Goal: Task Accomplishment & Management: Use online tool/utility

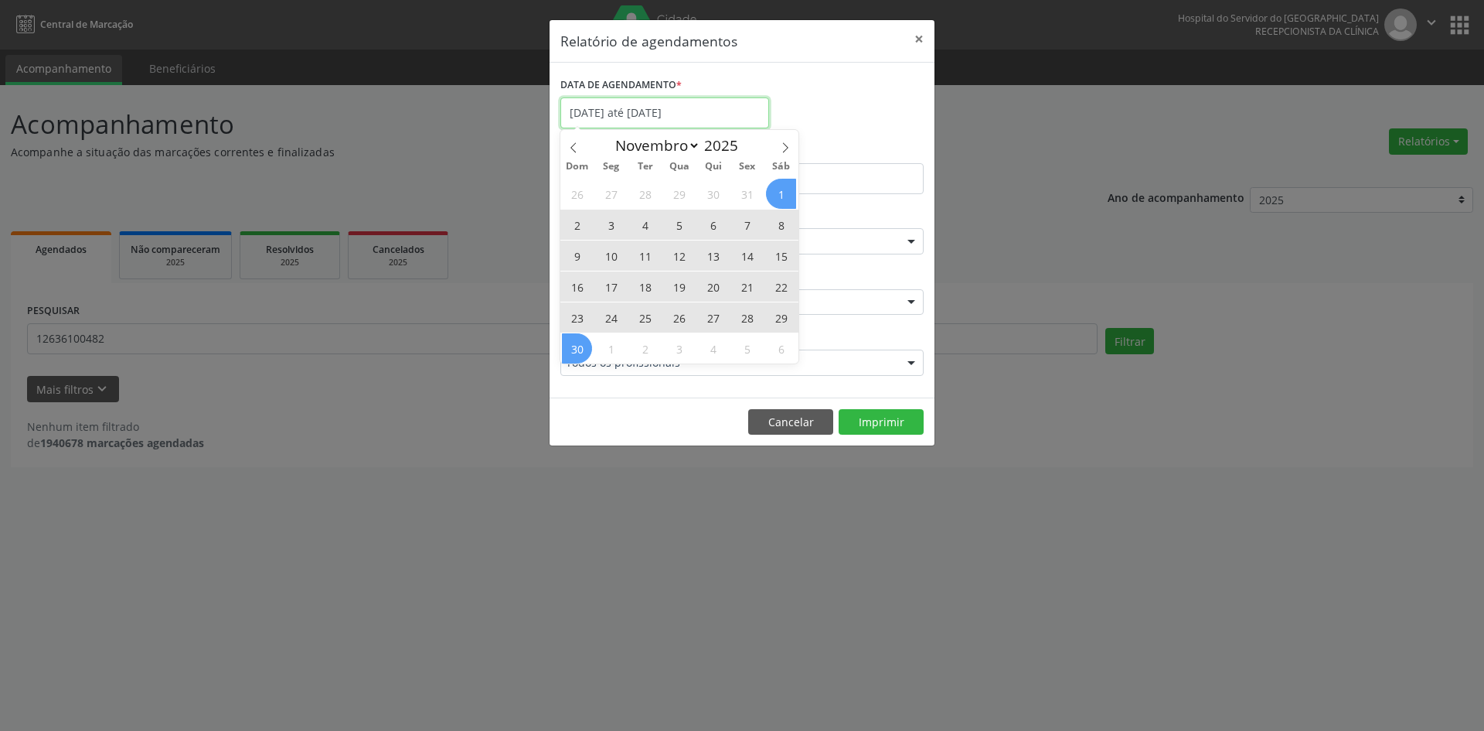
click at [666, 115] on input "[DATE] até [DATE]" at bounding box center [665, 112] width 209 height 31
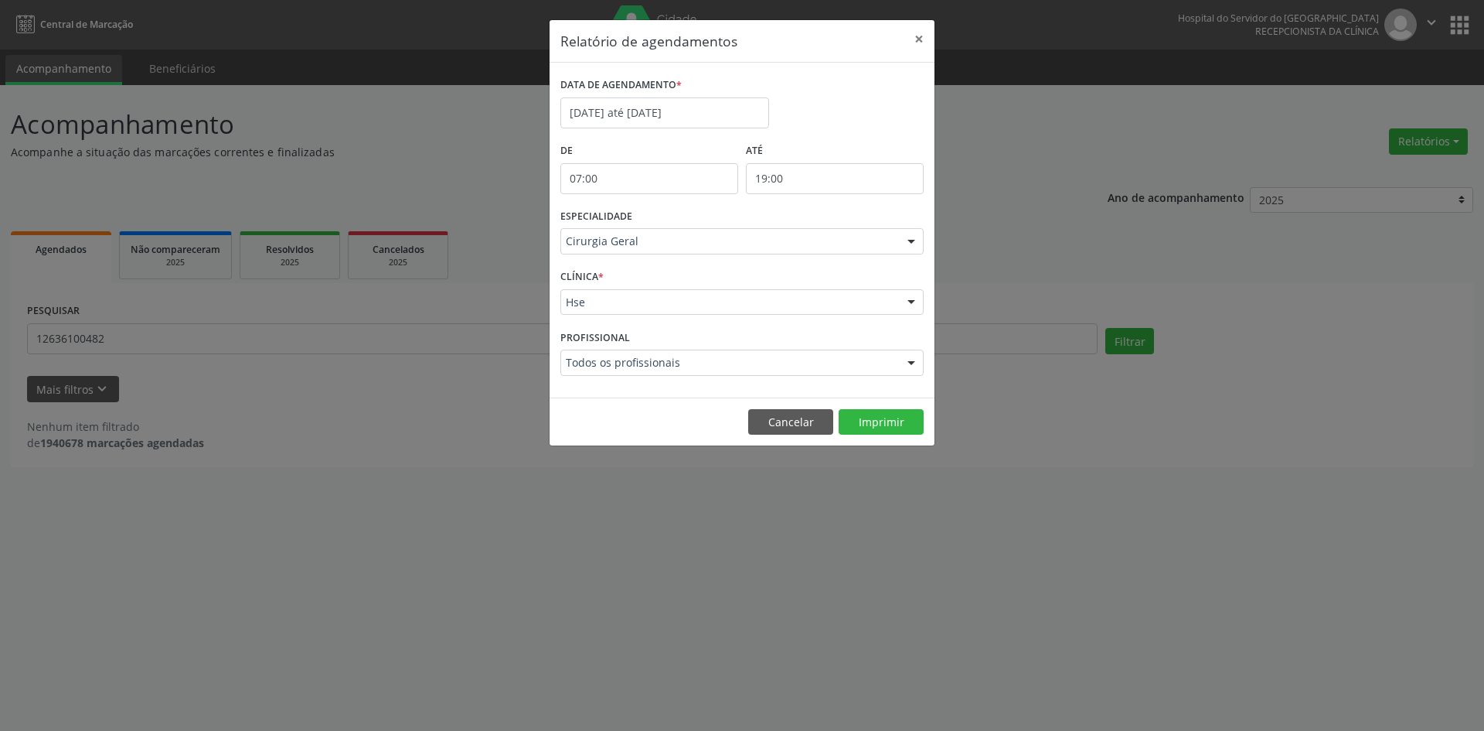
click at [646, 492] on div "Relatório de agendamentos × DATA DE AGENDAMENTO * [DATE] até [DATE] De 07:00 AT…" at bounding box center [742, 365] width 1484 height 731
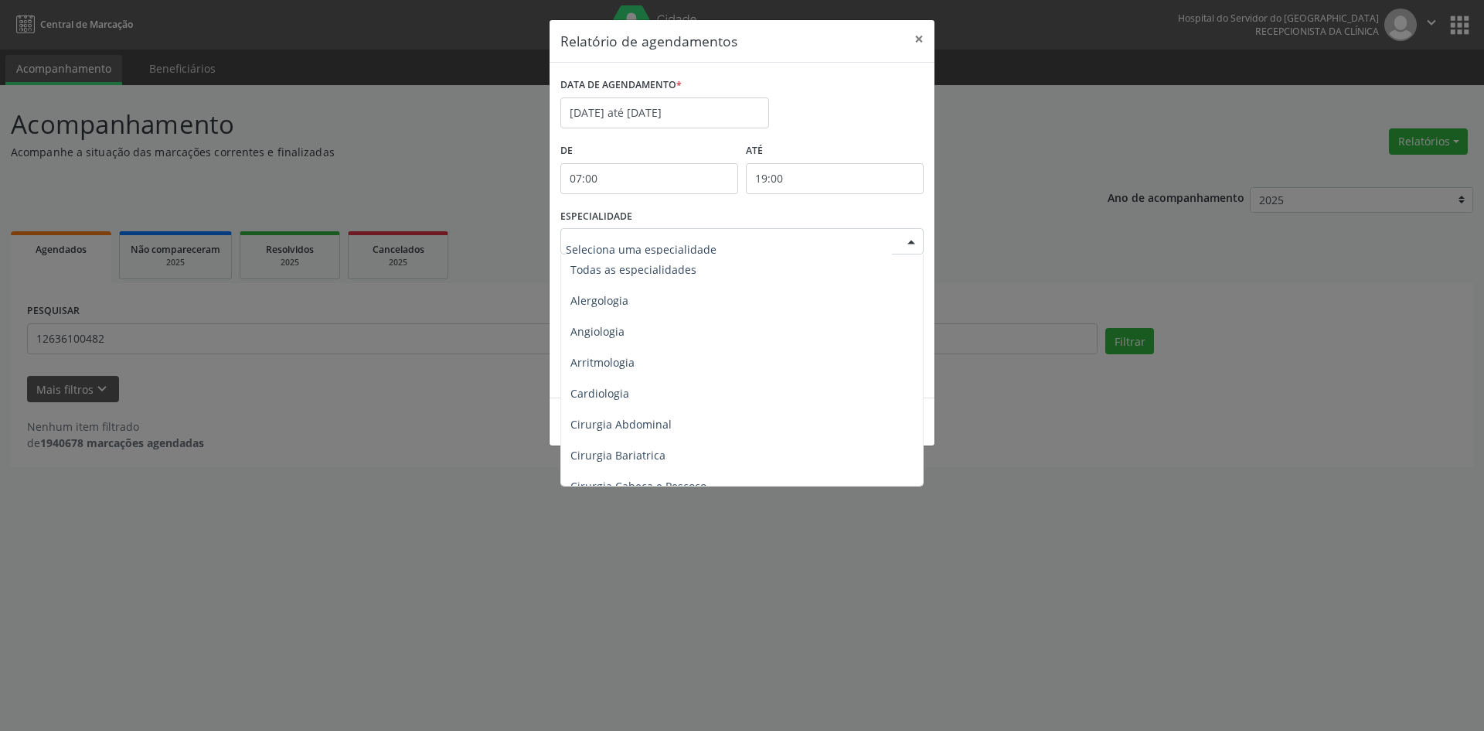
click at [914, 241] on div at bounding box center [911, 242] width 23 height 26
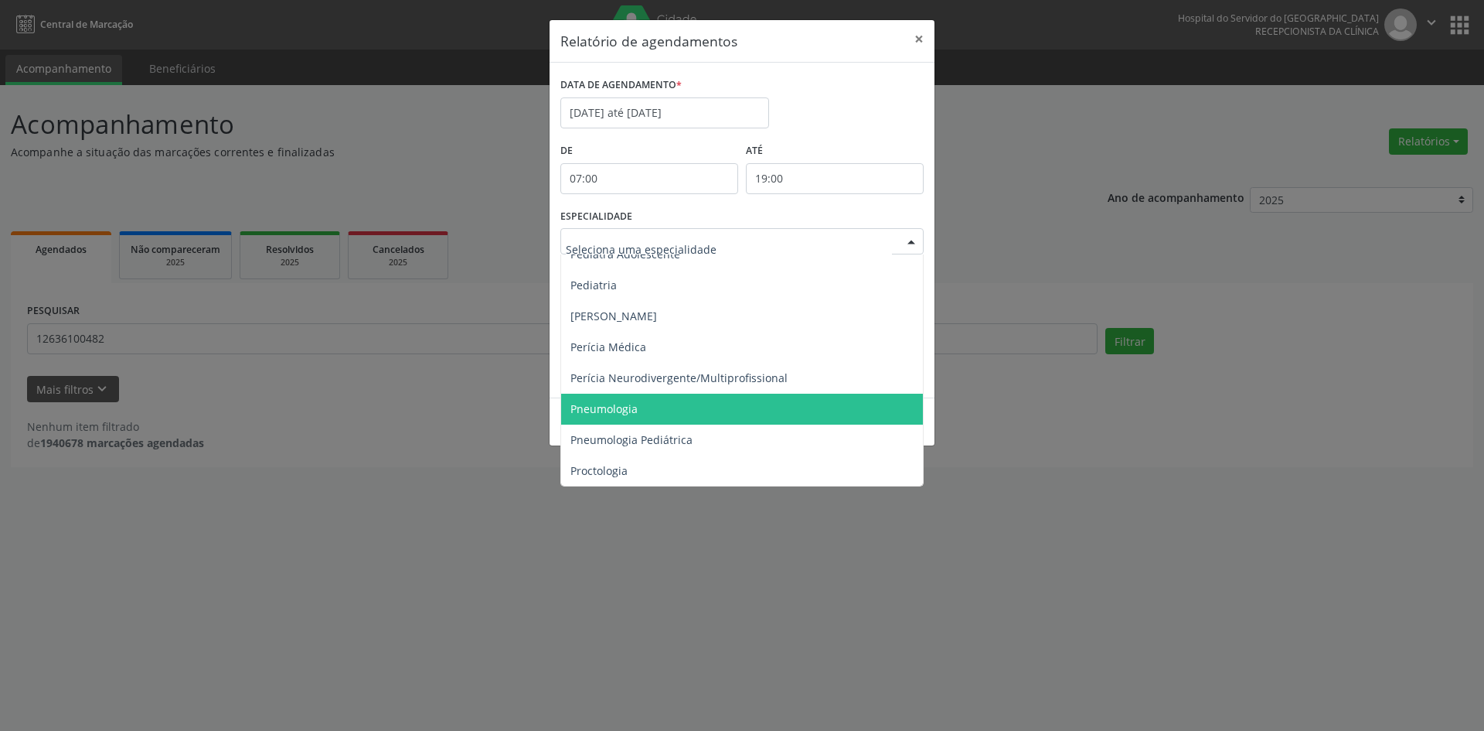
click at [653, 404] on span "Pneumologia" at bounding box center [743, 409] width 364 height 31
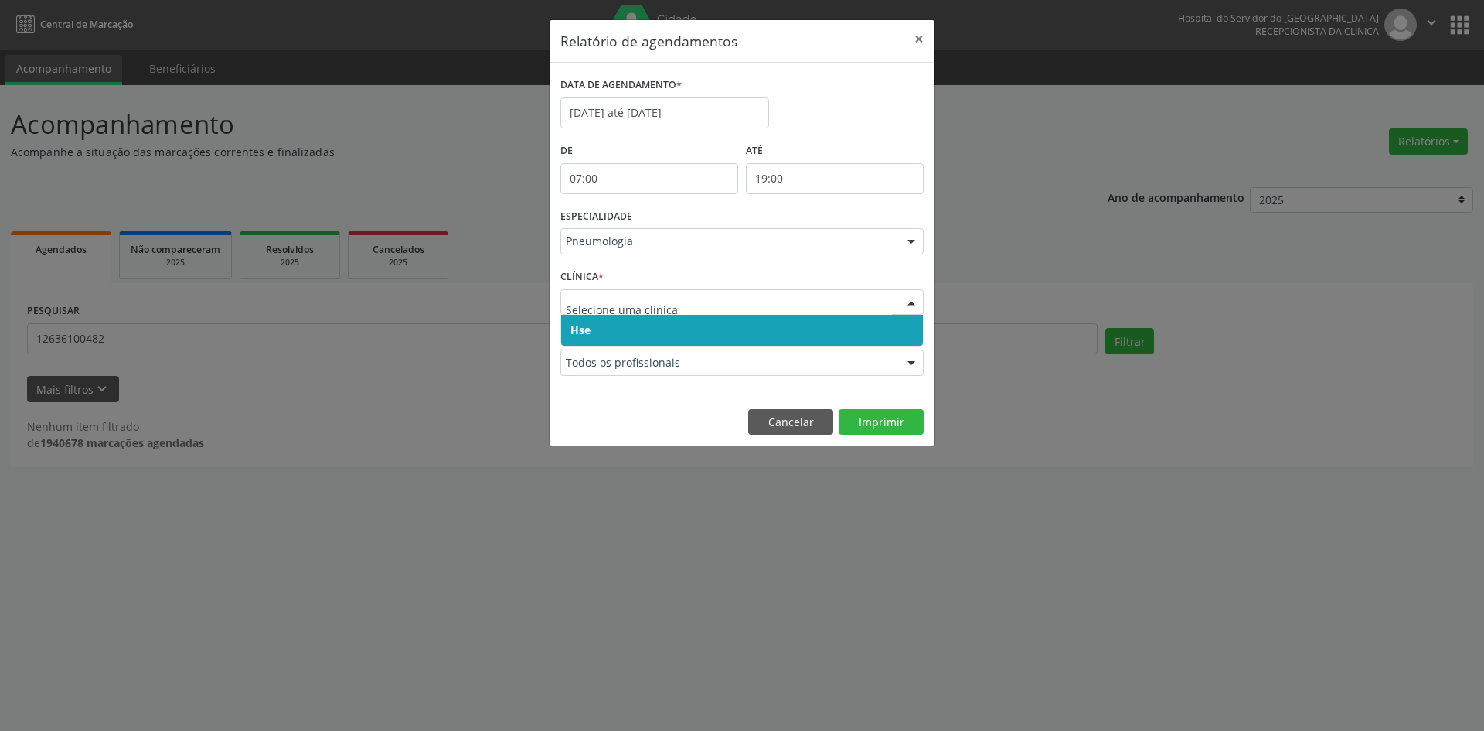
click at [574, 329] on span "Hse" at bounding box center [581, 329] width 20 height 15
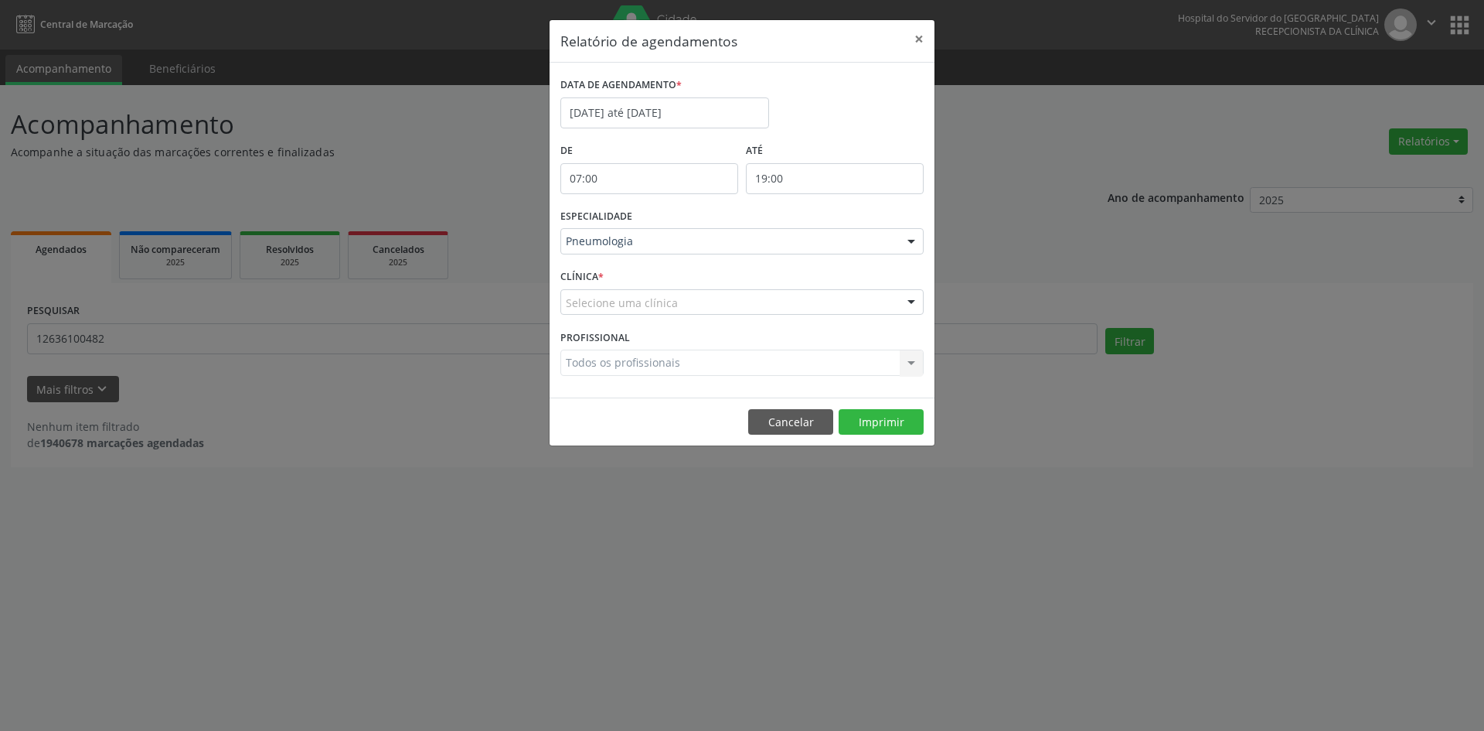
click at [573, 312] on div "Selecione uma clínica" at bounding box center [742, 302] width 363 height 26
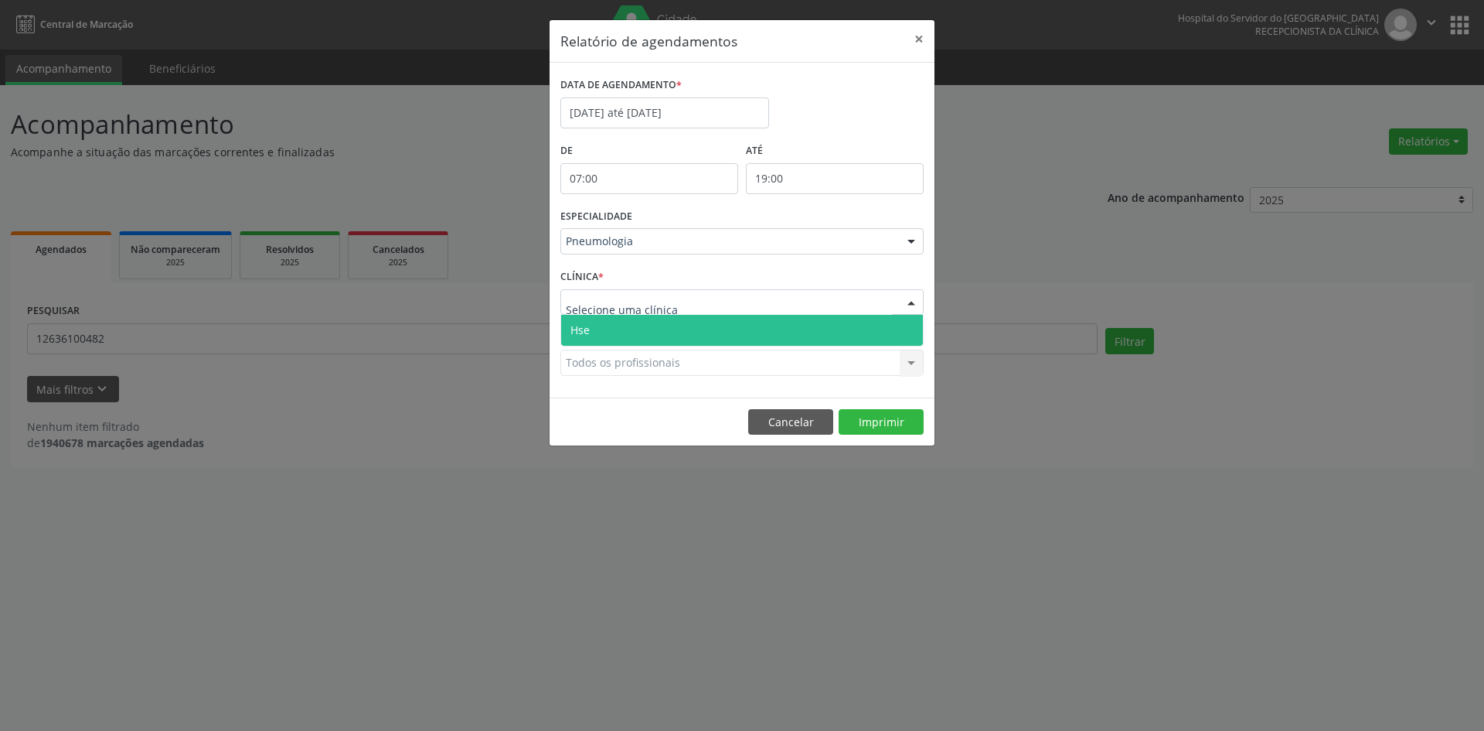
click at [581, 326] on span "Hse" at bounding box center [580, 329] width 19 height 15
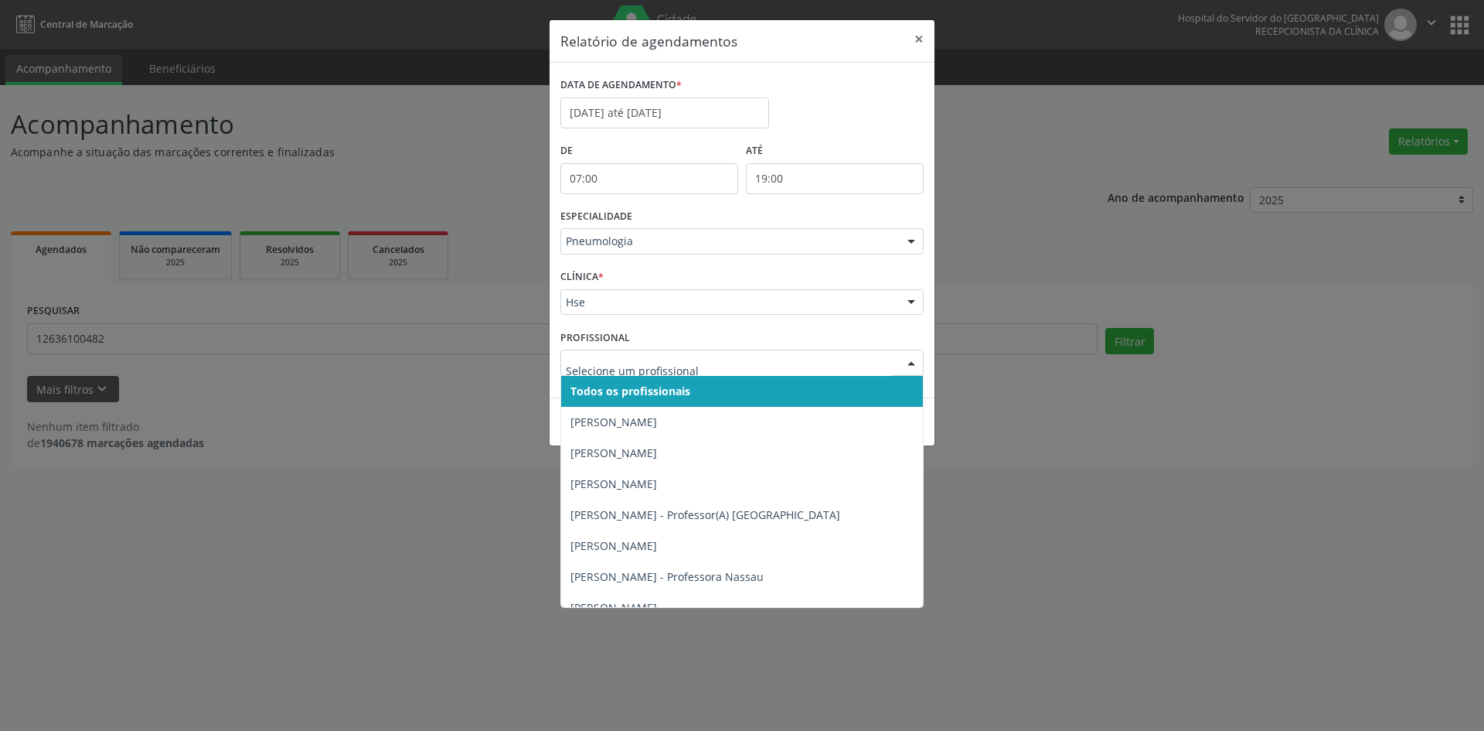
click at [595, 389] on span "Todos os profissionais" at bounding box center [631, 390] width 120 height 15
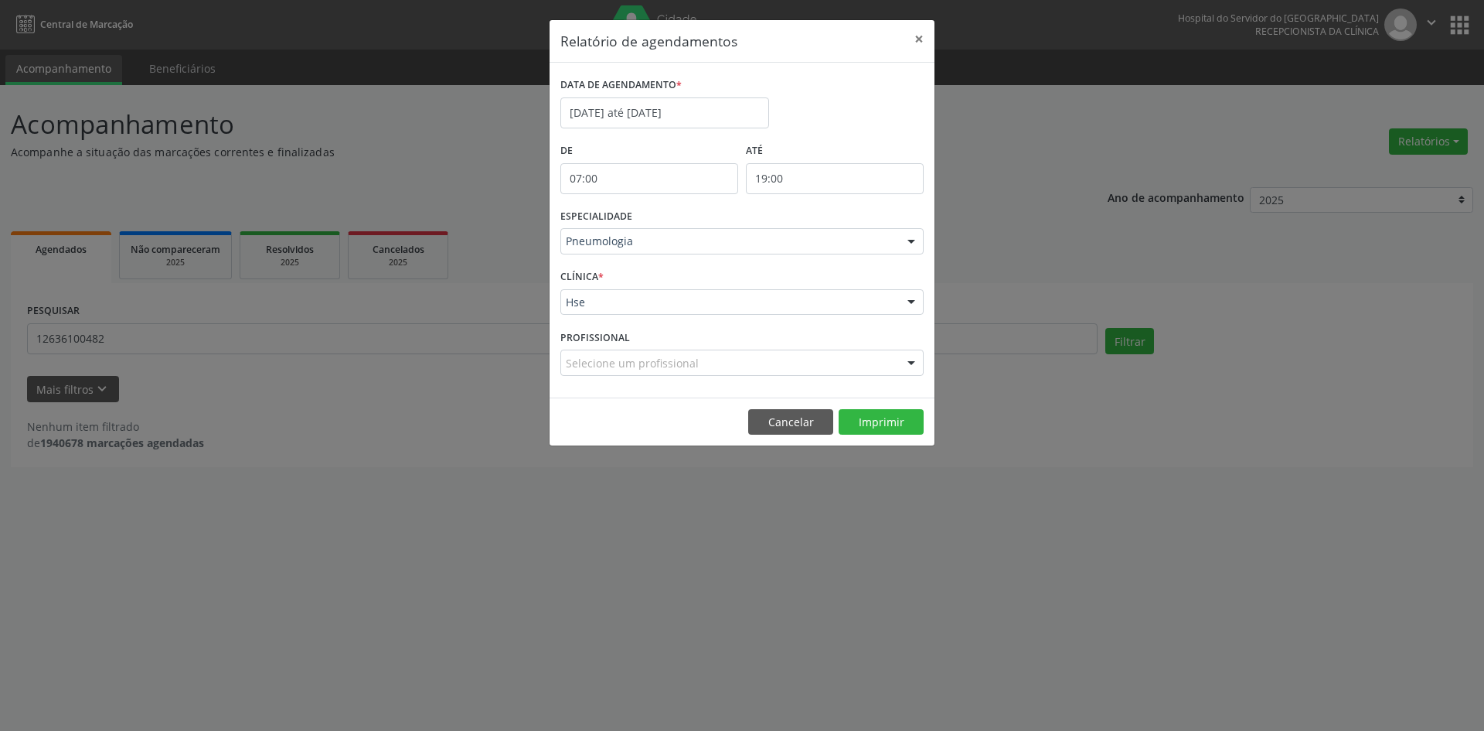
click at [595, 372] on div "Selecione um profissional" at bounding box center [742, 362] width 363 height 26
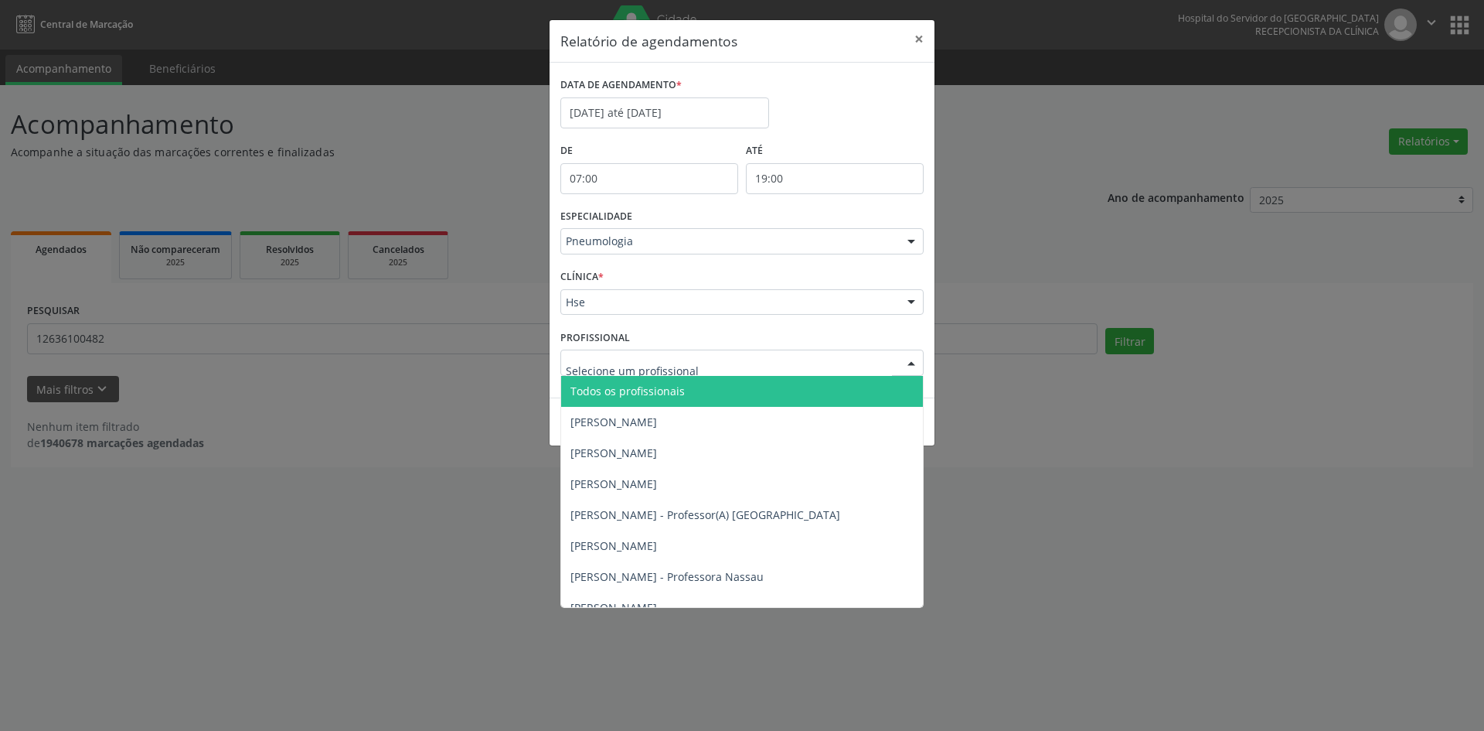
click at [599, 390] on span "Todos os profissionais" at bounding box center [628, 390] width 114 height 15
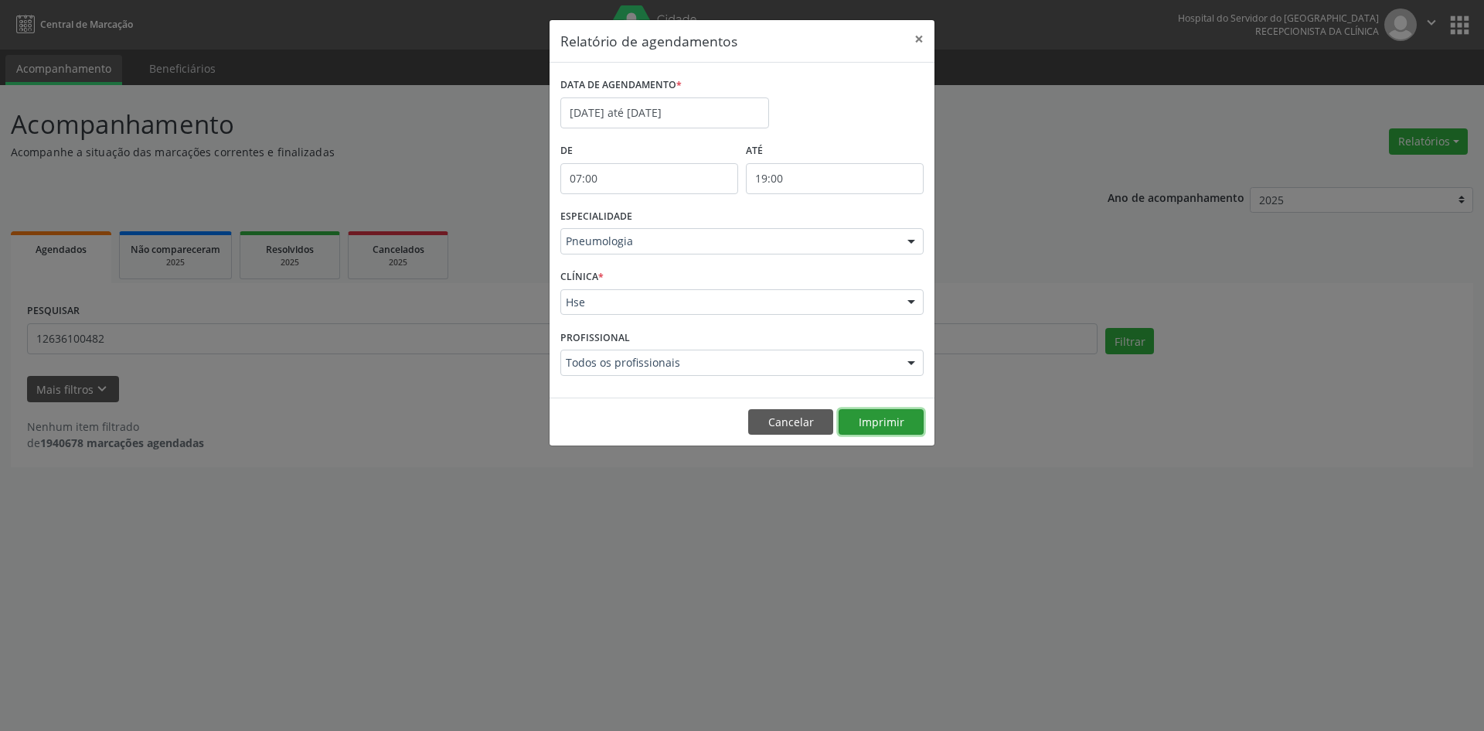
click at [912, 426] on button "Imprimir" at bounding box center [881, 422] width 85 height 26
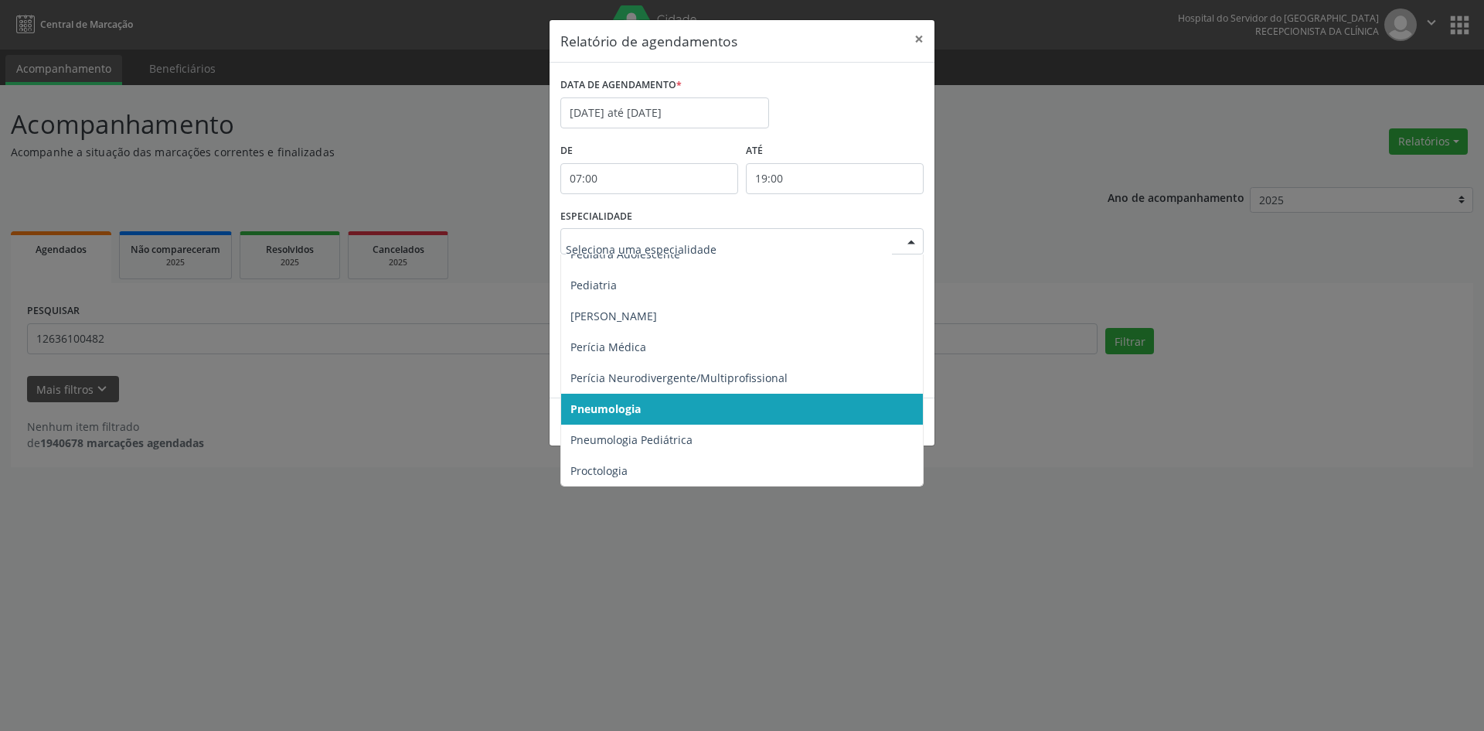
click at [908, 243] on div at bounding box center [911, 242] width 23 height 26
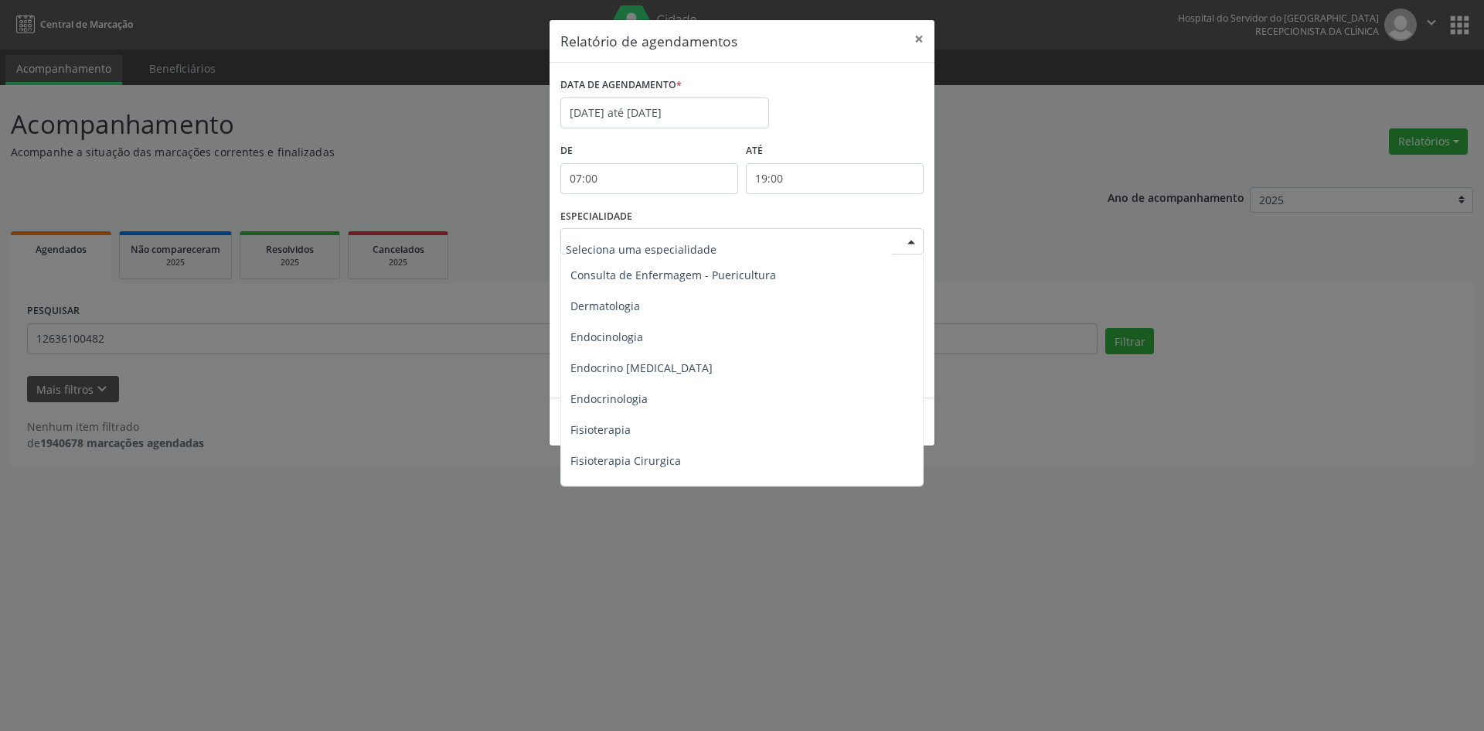
scroll to position [696, 0]
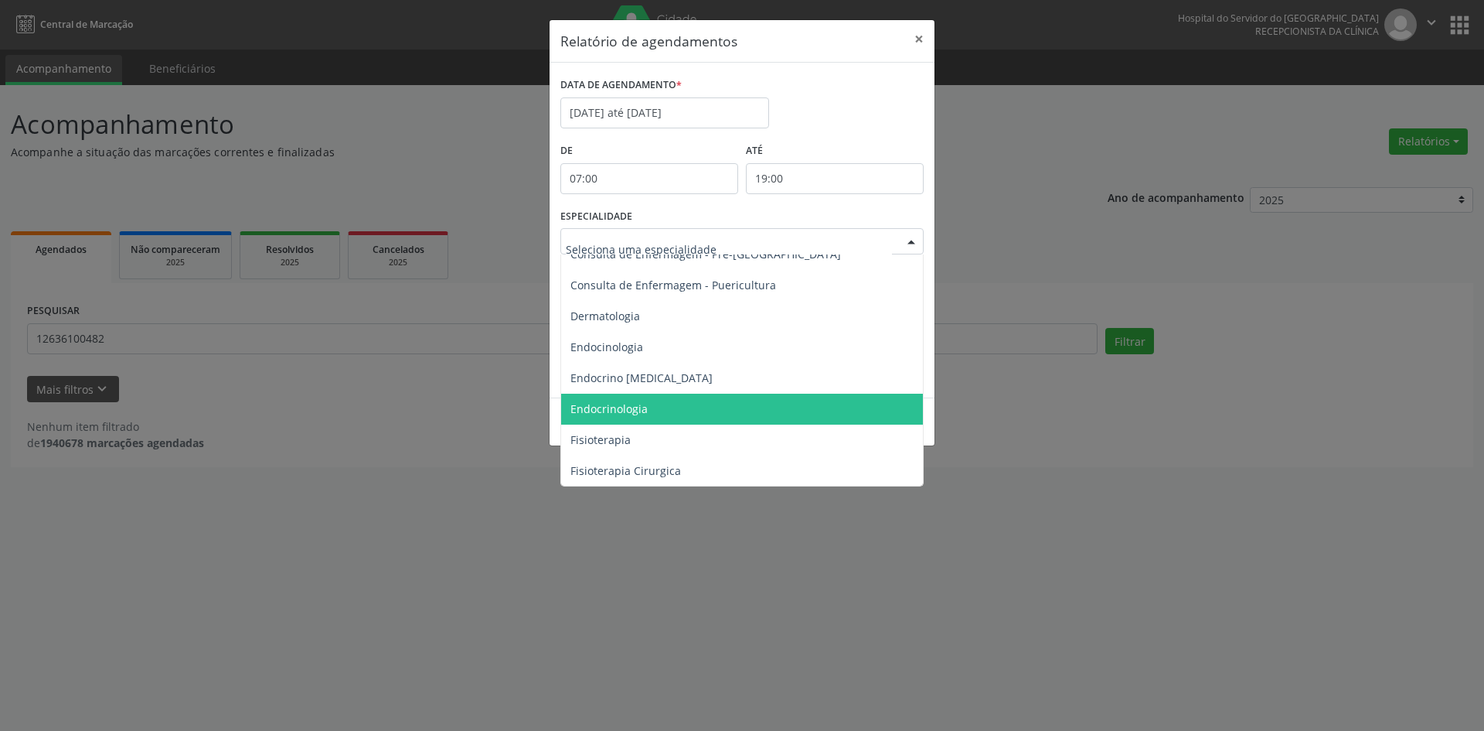
click at [644, 407] on span "Endocrinologia" at bounding box center [609, 408] width 77 height 15
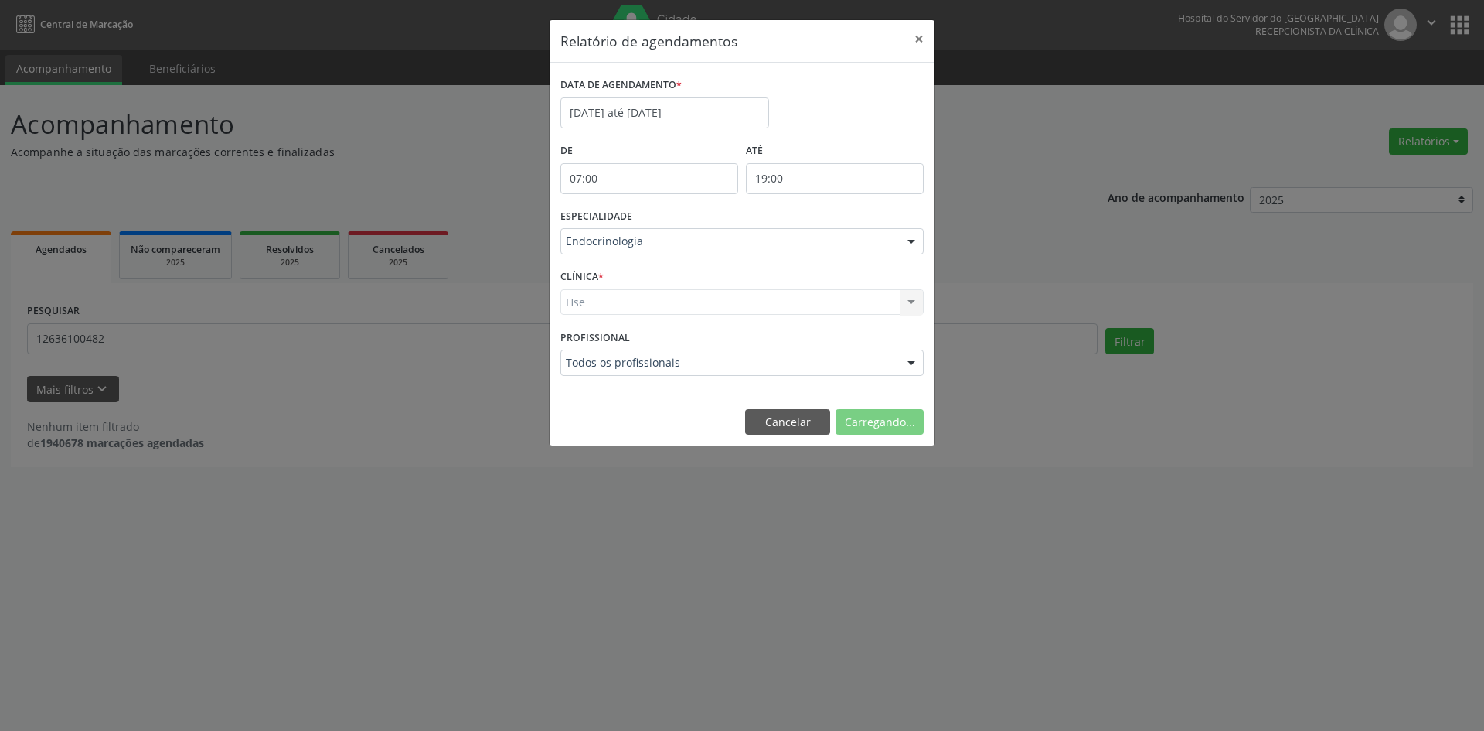
click at [579, 305] on div "Hse Hse Nenhum resultado encontrado para: " " Não há nenhuma opção para ser exi…" at bounding box center [742, 302] width 363 height 26
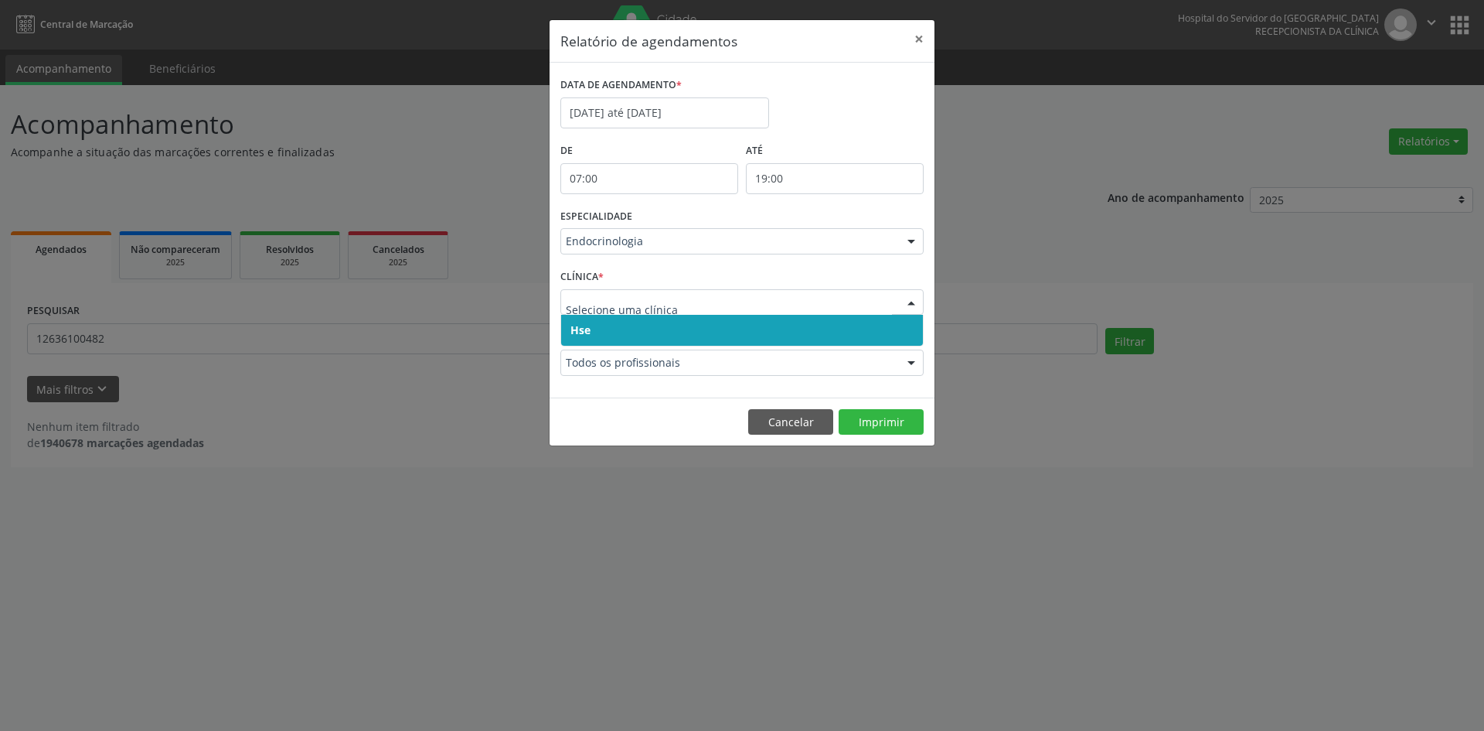
click at [578, 329] on span "Hse" at bounding box center [581, 329] width 20 height 15
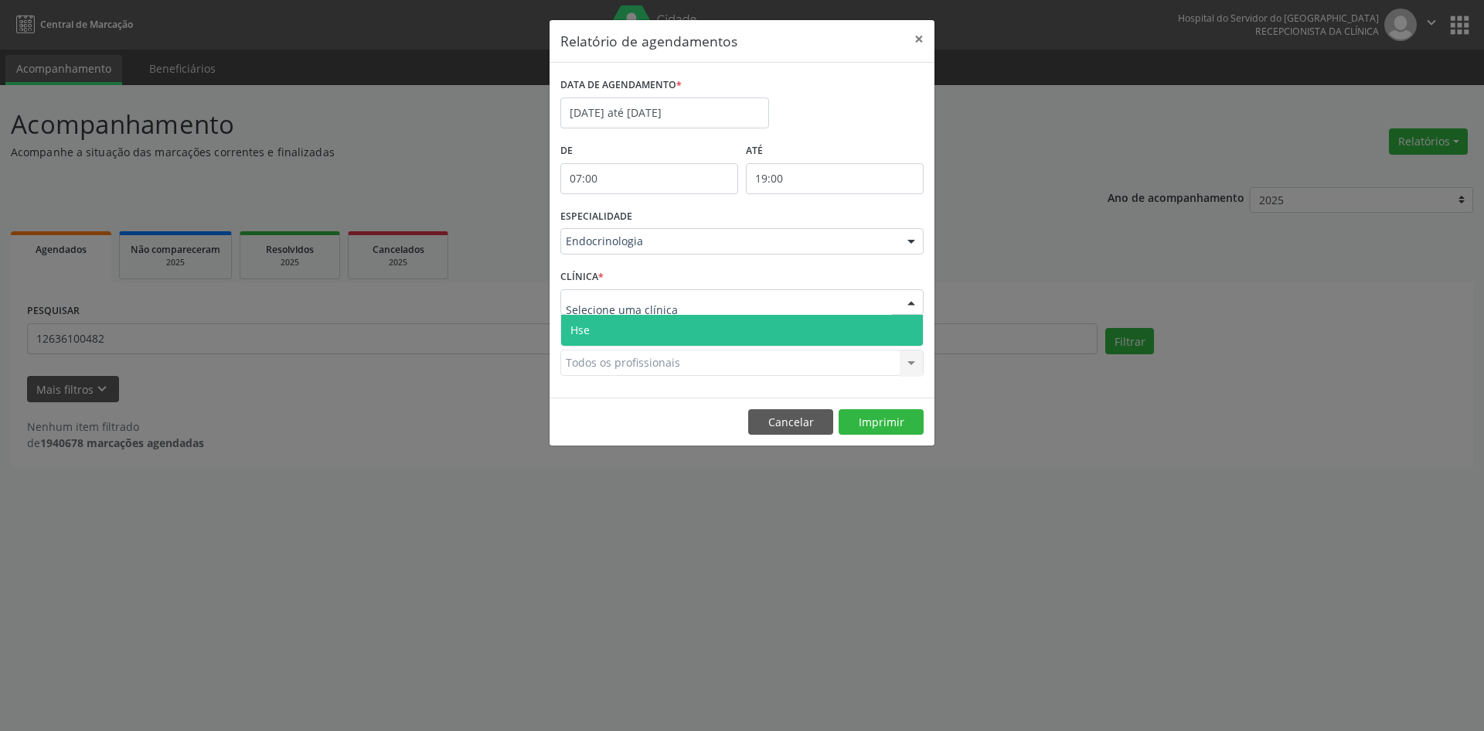
click at [588, 330] on span "Hse" at bounding box center [580, 329] width 19 height 15
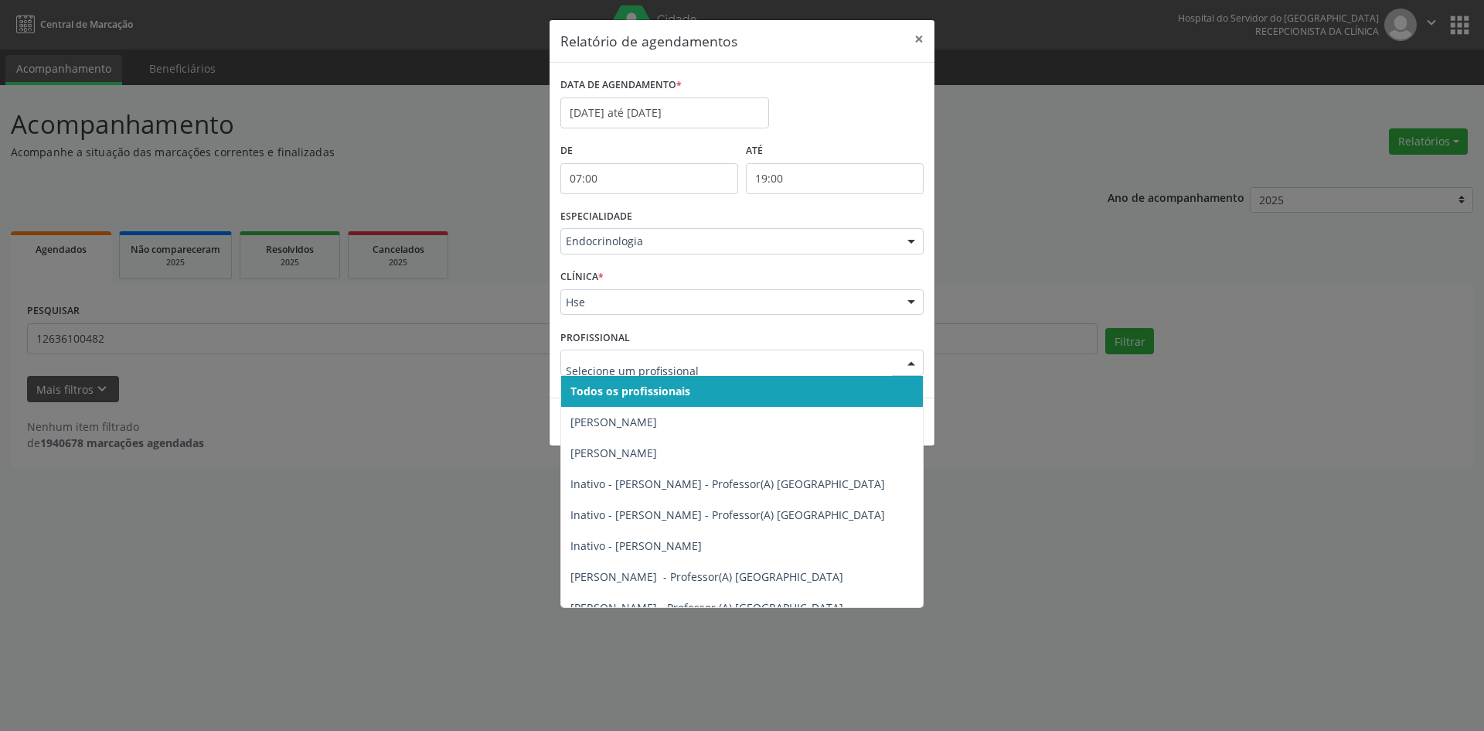
click at [612, 390] on span "Todos os profissionais" at bounding box center [631, 390] width 120 height 15
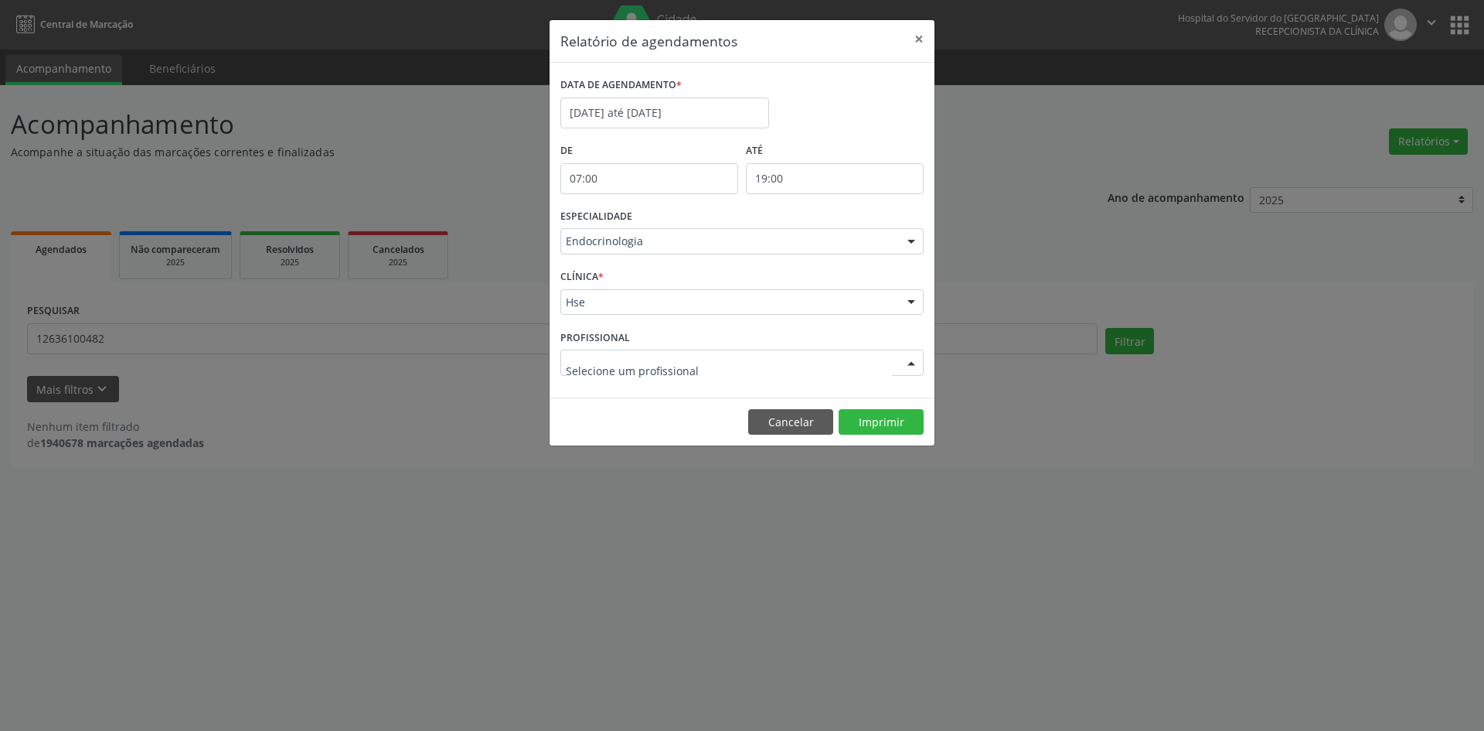
drag, startPoint x: 608, startPoint y: 365, endPoint x: 609, endPoint y: 380, distance: 15.5
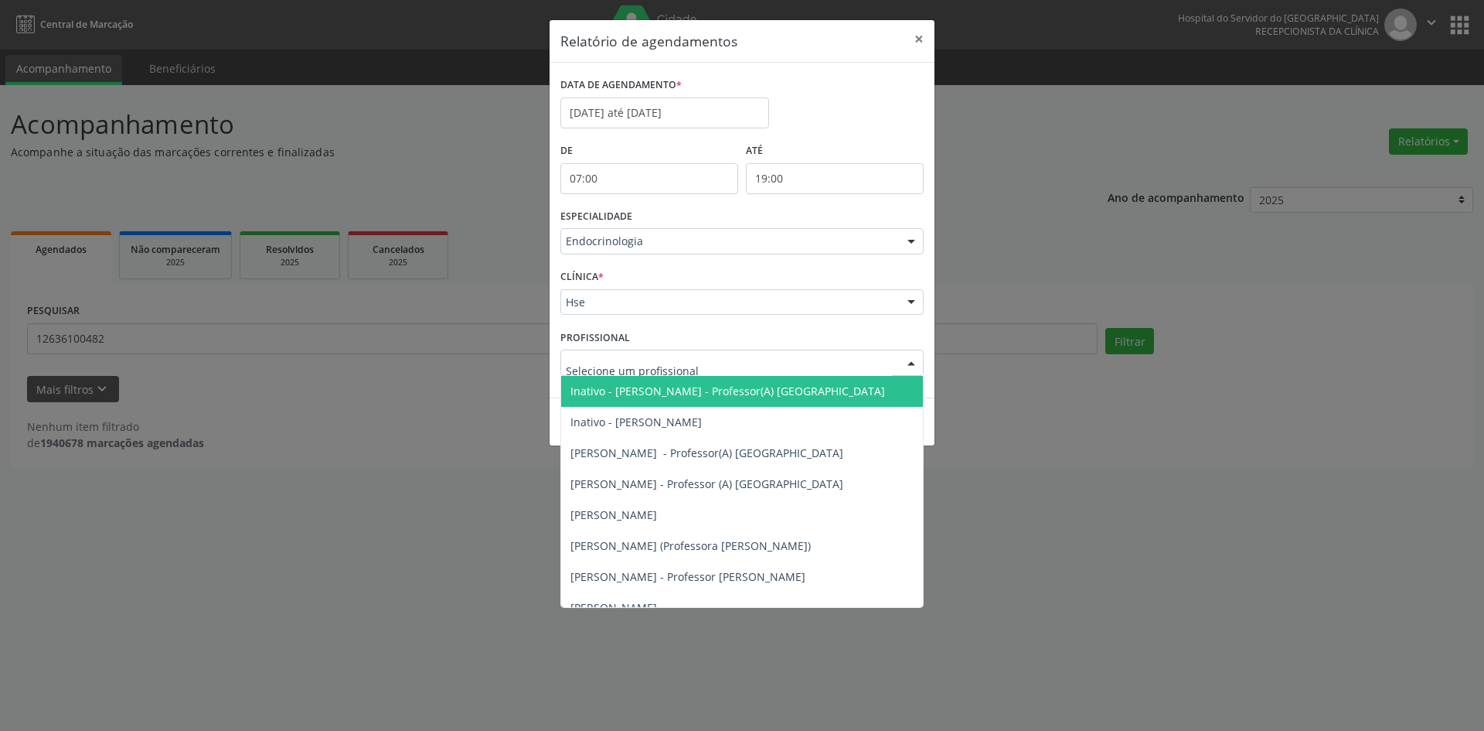
scroll to position [155, 0]
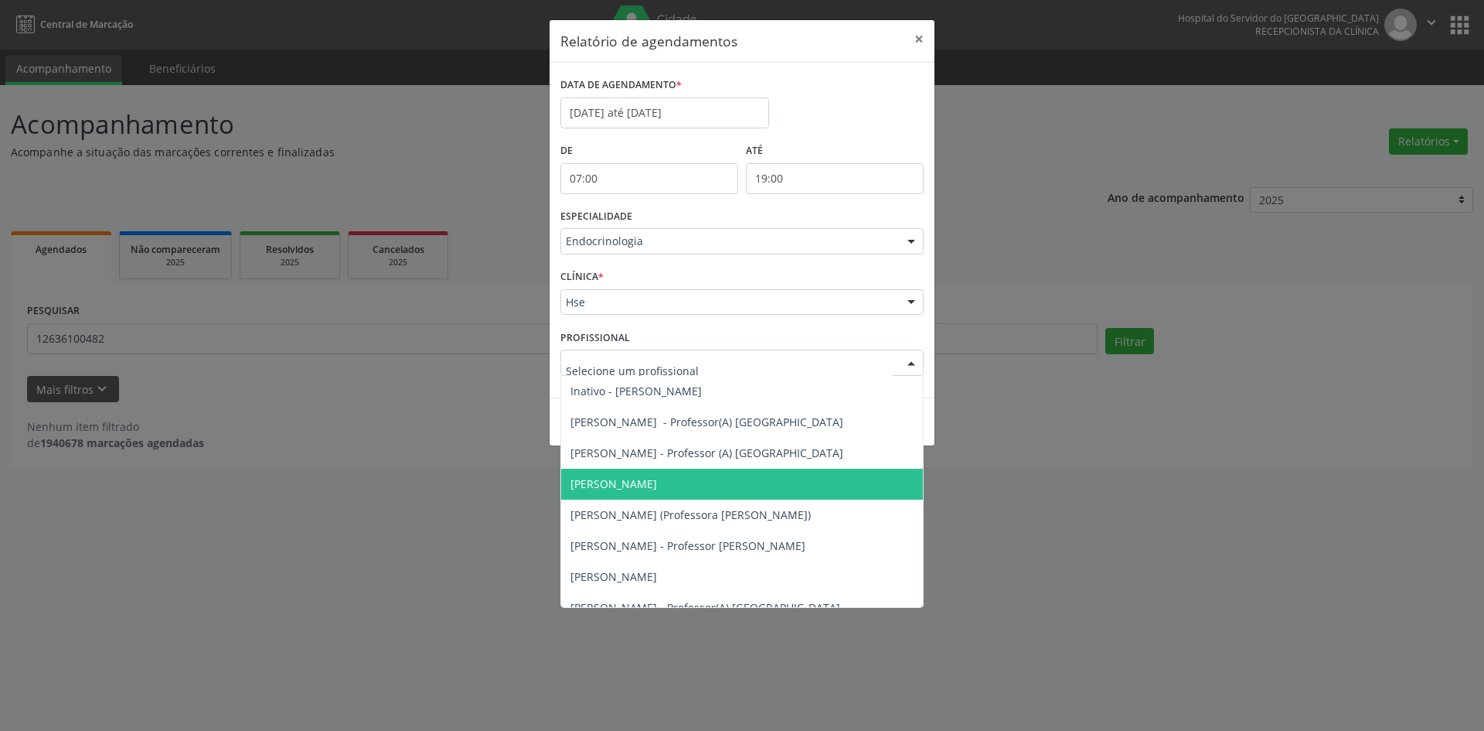
click at [630, 484] on span "[PERSON_NAME]" at bounding box center [614, 483] width 87 height 15
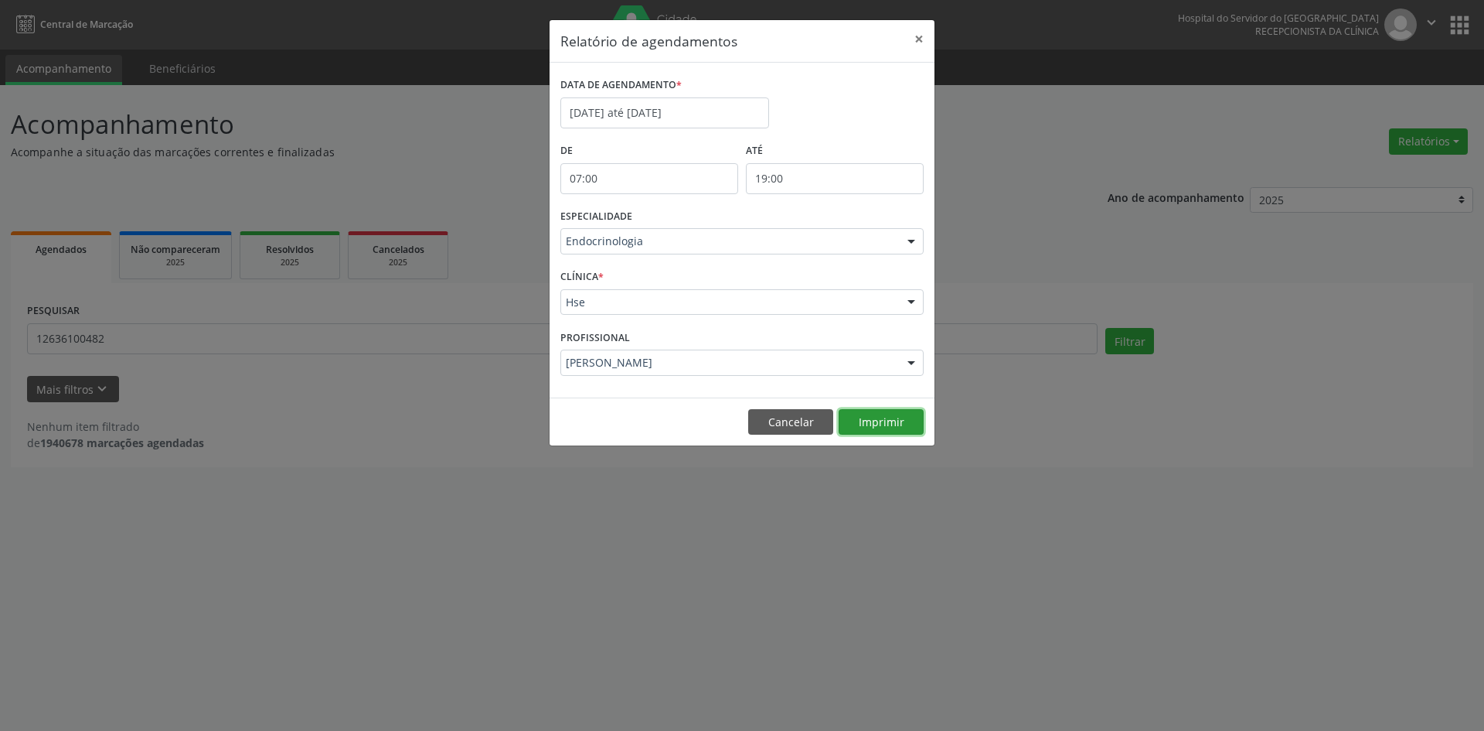
click at [871, 427] on button "Imprimir" at bounding box center [881, 422] width 85 height 26
